Goal: Transaction & Acquisition: Purchase product/service

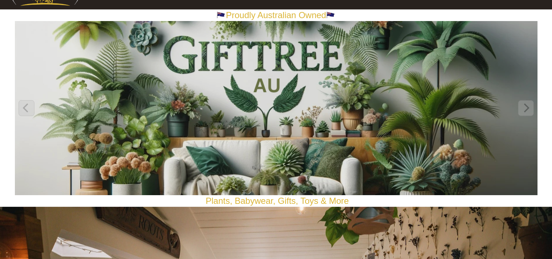
scroll to position [62, 0]
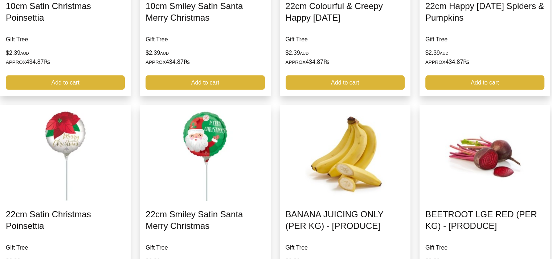
scroll to position [1613, 0]
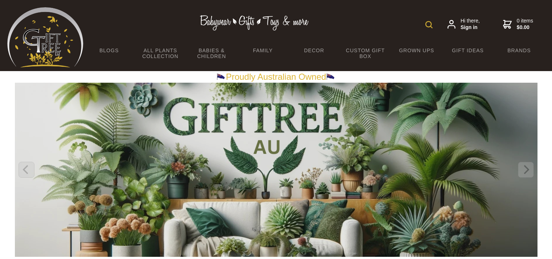
scroll to position [198, 0]
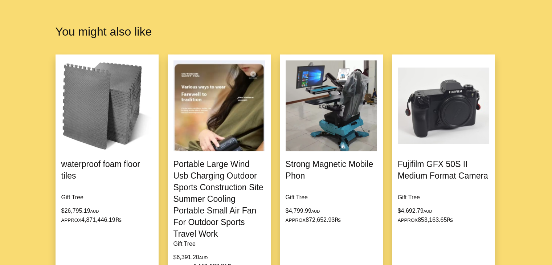
scroll to position [527, 0]
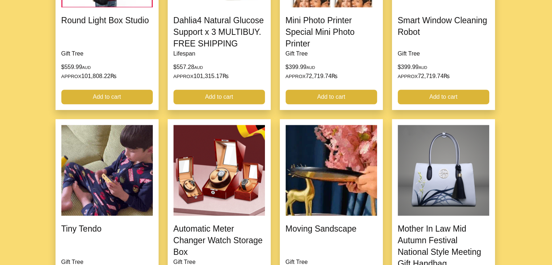
scroll to position [648, 0]
